Goal: Information Seeking & Learning: Learn about a topic

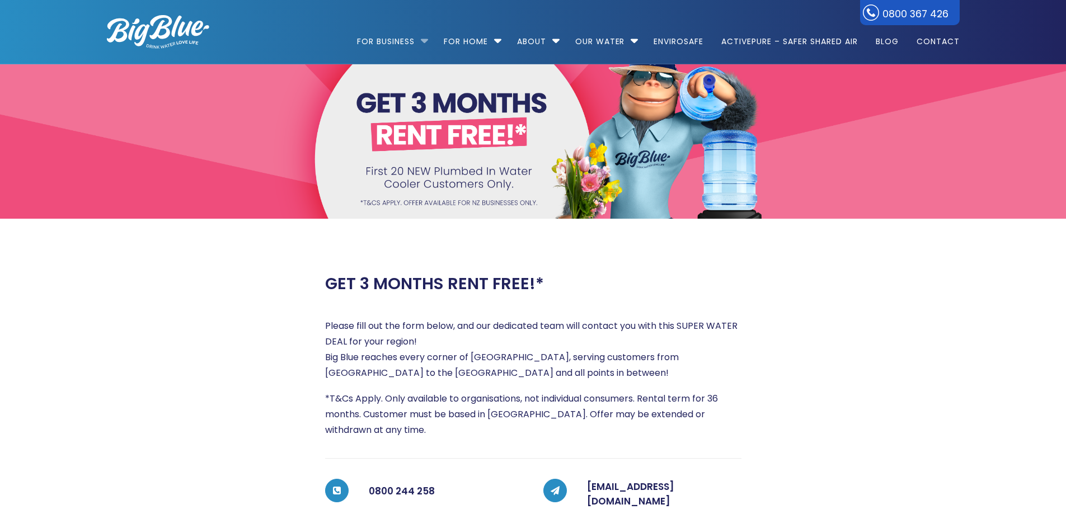
click at [421, 36] on li "For Business Bottled Water Delivery Plumbed in Water Coolers Fill Your Own Cool…" at bounding box center [395, 36] width 77 height 64
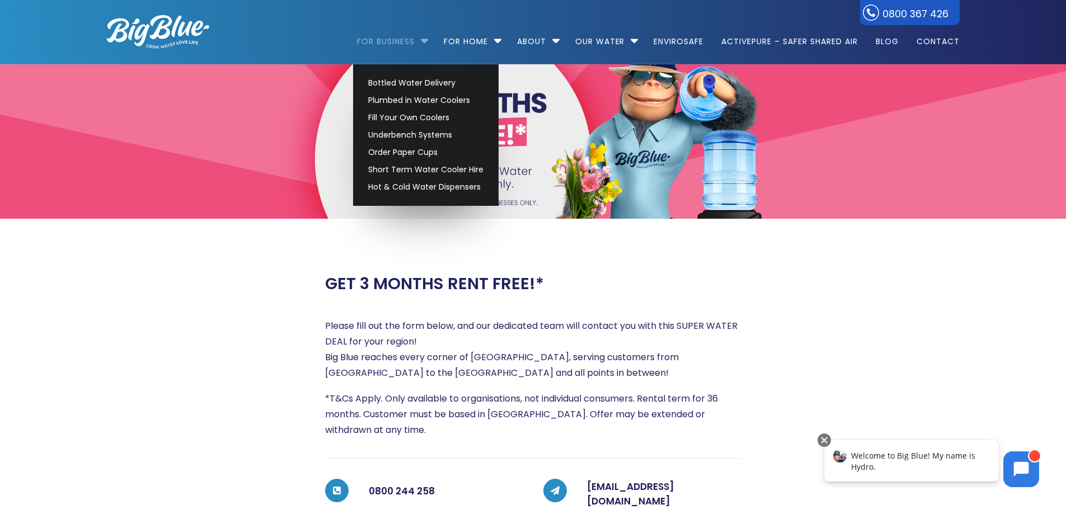
click at [388, 40] on link "For Business" at bounding box center [389, 36] width 65 height 72
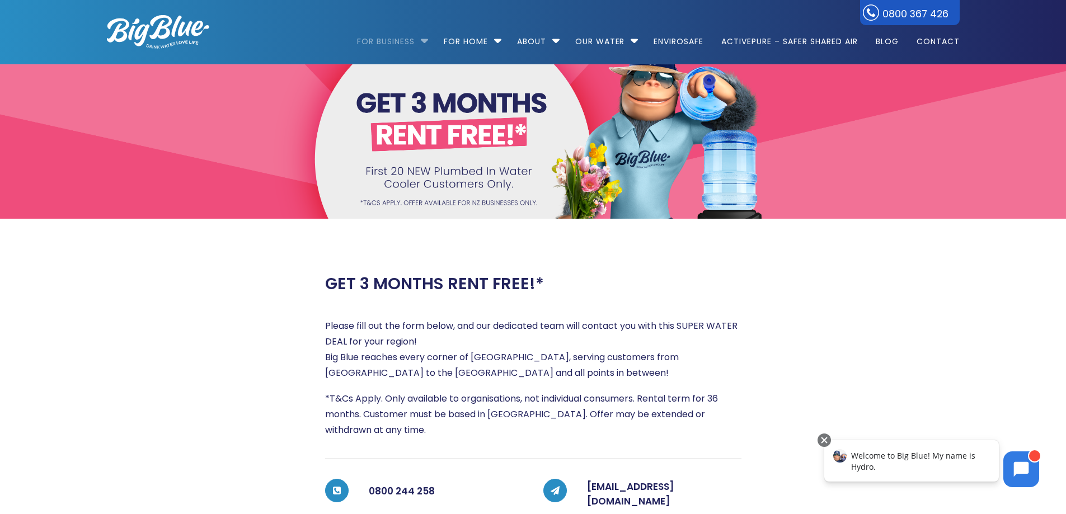
click at [388, 40] on link "For Business" at bounding box center [389, 36] width 65 height 72
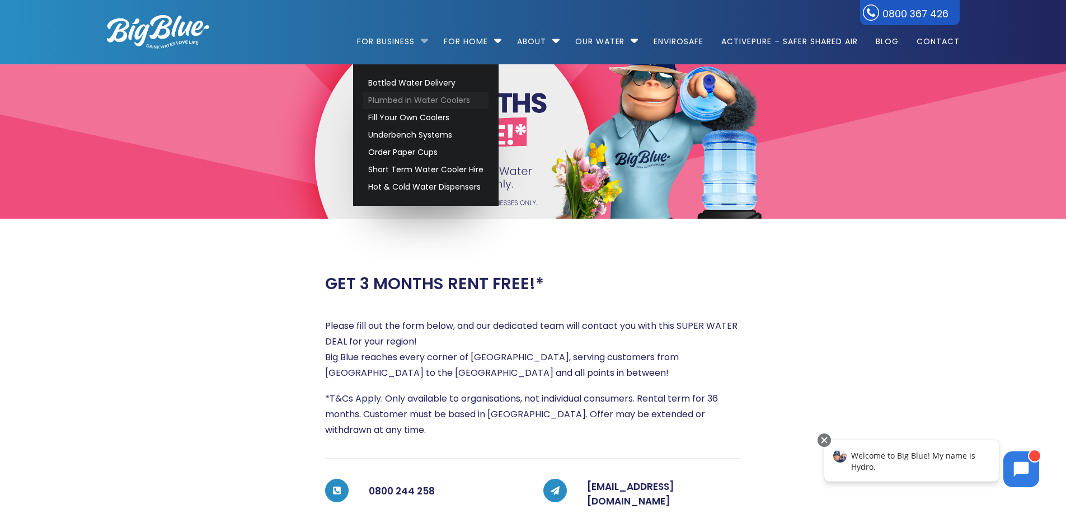
click at [429, 98] on link "Plumbed in Water Coolers" at bounding box center [425, 100] width 125 height 17
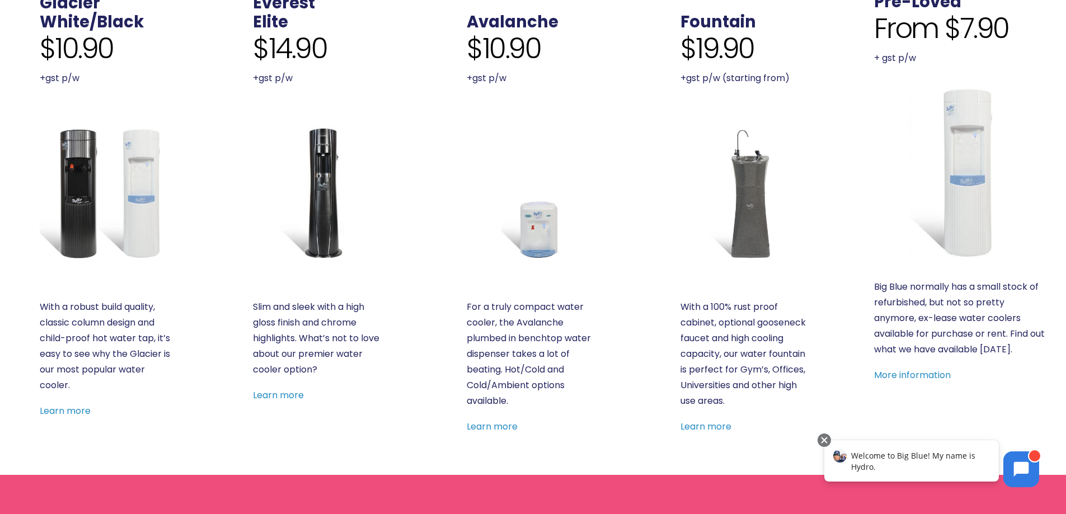
scroll to position [392, 0]
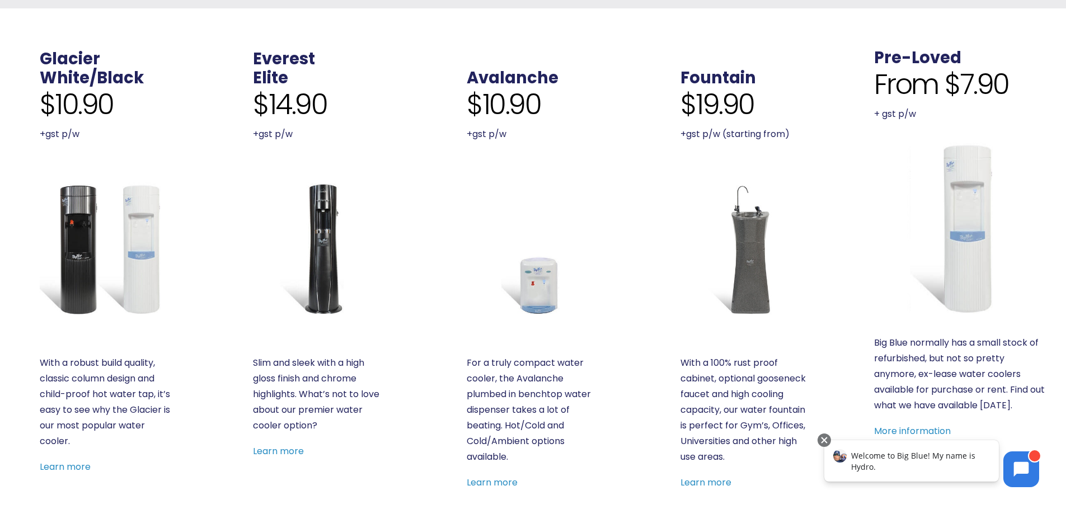
click at [943, 432] on html "Welcome to Big Blue! My name is Hydro." at bounding box center [932, 465] width 238 height 67
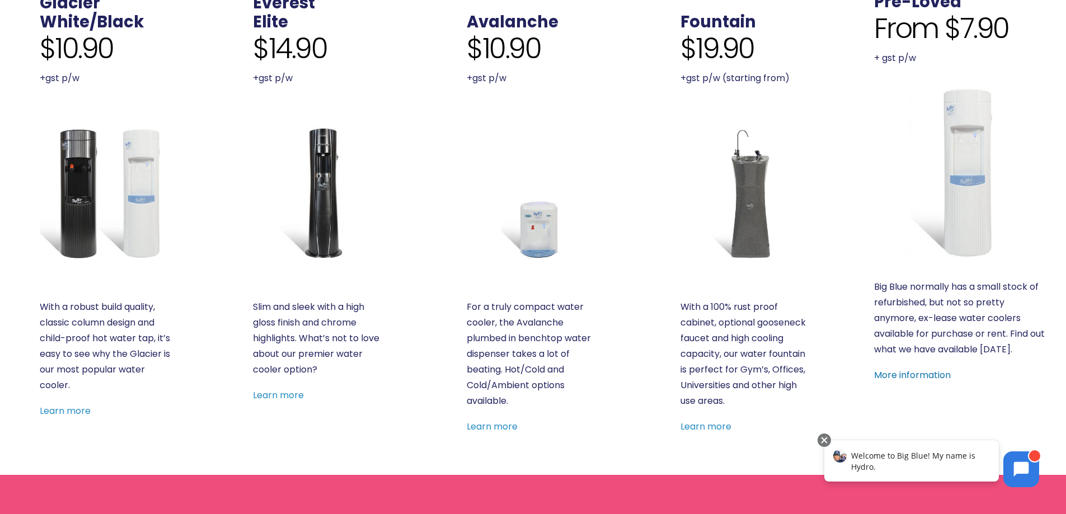
click at [935, 375] on link "More information" at bounding box center [912, 375] width 77 height 13
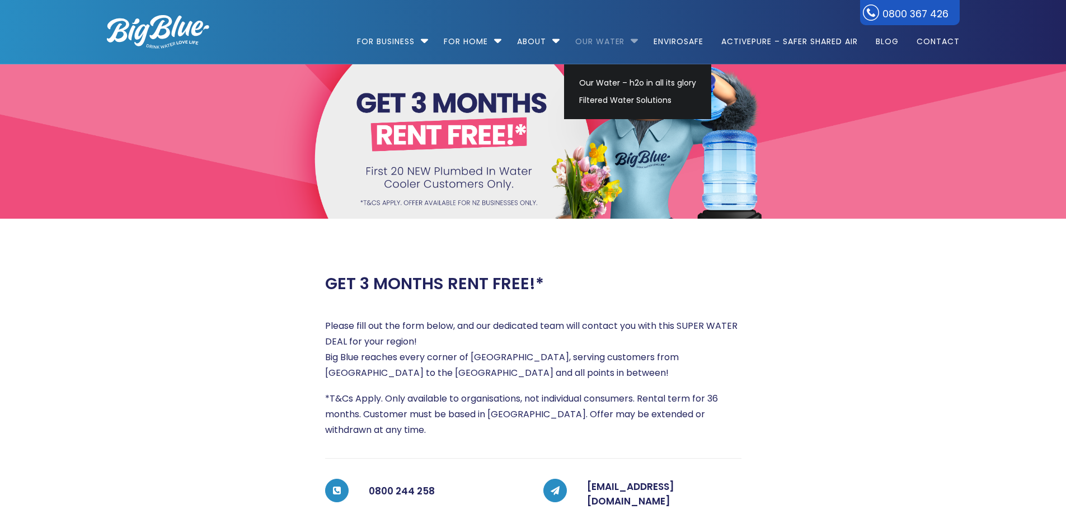
click at [583, 39] on link "Our Water" at bounding box center [600, 36] width 65 height 72
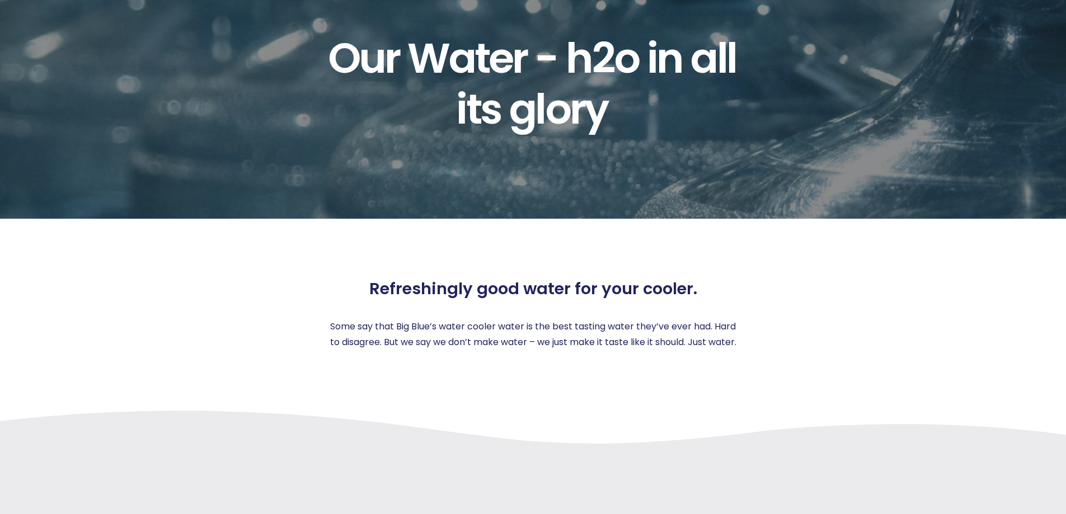
scroll to position [448, 0]
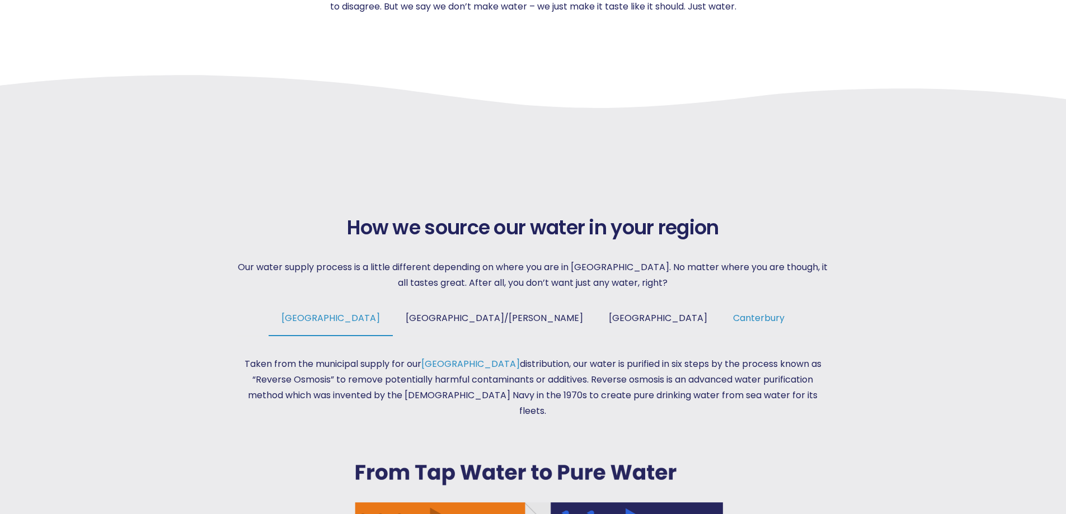
click at [733, 316] on span "Canterbury" at bounding box center [758, 318] width 51 height 13
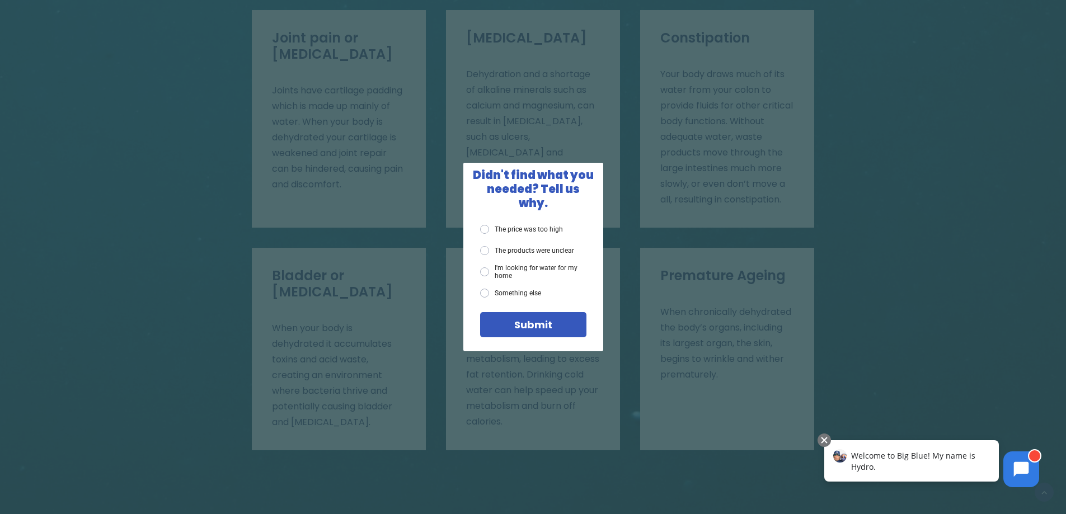
scroll to position [2743, 0]
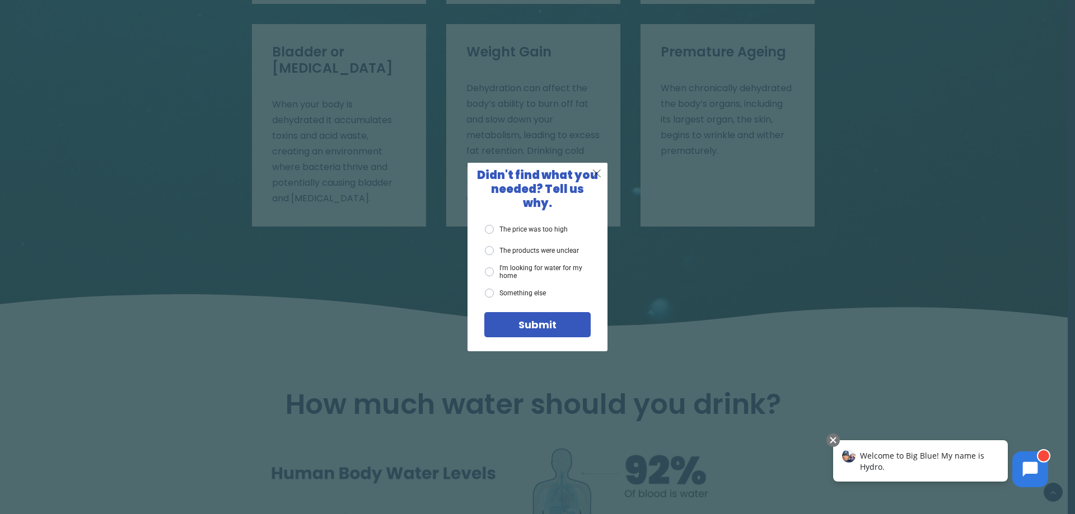
click at [597, 177] on span "X" at bounding box center [597, 173] width 10 height 14
